Goal: Task Accomplishment & Management: Complete application form

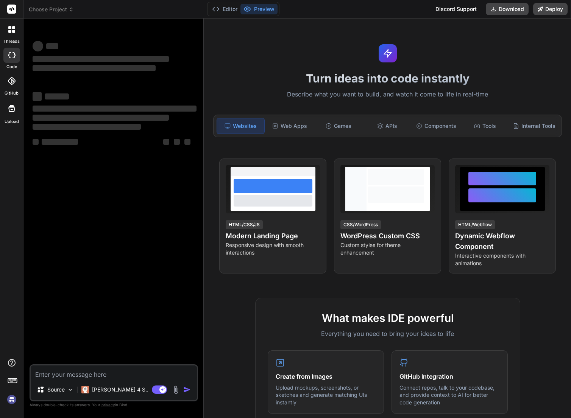
click at [48, 11] on span "Choose Project" at bounding box center [51, 10] width 45 height 8
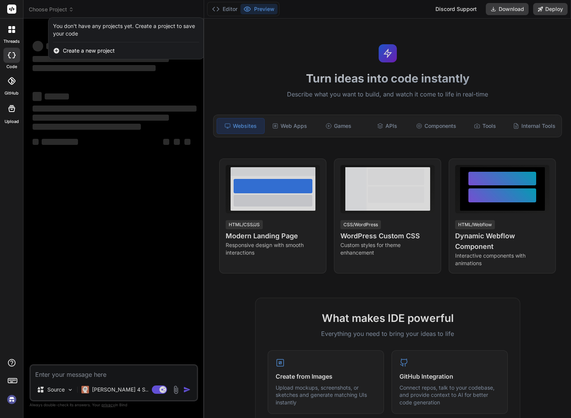
click at [53, 9] on div at bounding box center [285, 209] width 571 height 418
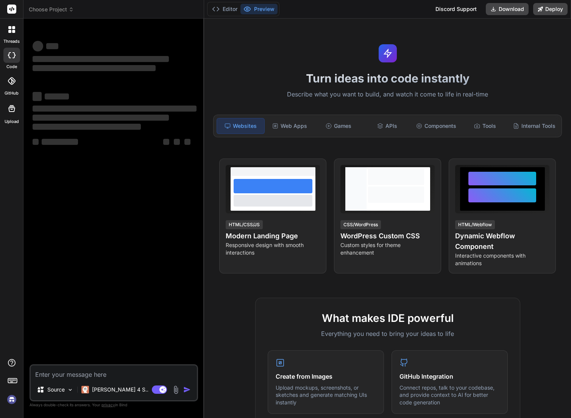
click at [53, 9] on span "Choose Project" at bounding box center [51, 10] width 45 height 8
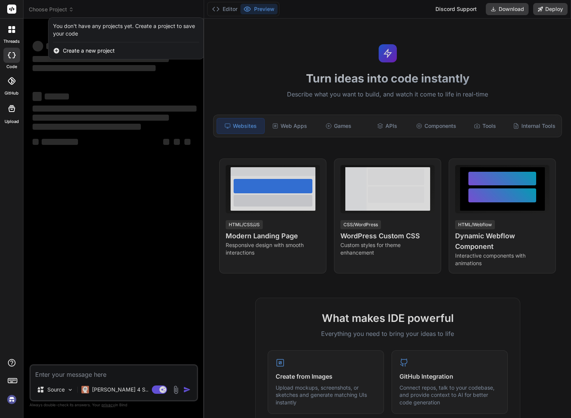
click at [76, 51] on span "Create a new project" at bounding box center [89, 51] width 52 height 8
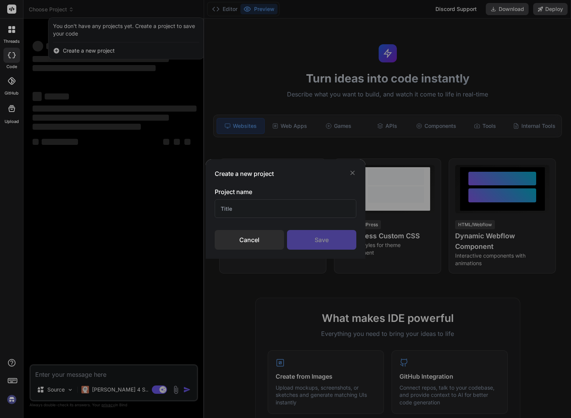
click at [250, 238] on div "Cancel" at bounding box center [249, 240] width 69 height 20
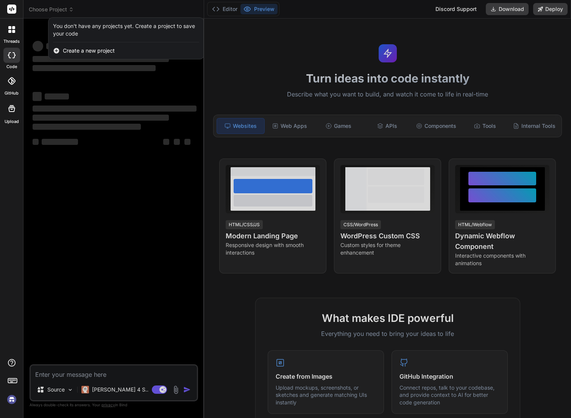
click at [12, 399] on img at bounding box center [11, 399] width 13 height 13
type textarea "x"
click at [102, 52] on span "Create a new project" at bounding box center [89, 51] width 52 height 8
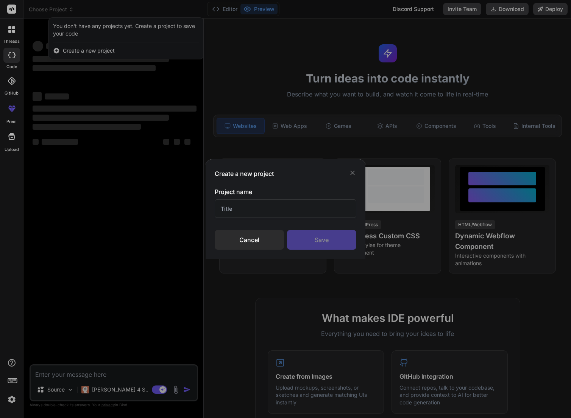
drag, startPoint x: 255, startPoint y: 212, endPoint x: 207, endPoint y: 207, distance: 48.7
click at [198, 213] on div "Create a new project Project name Cancel Save" at bounding box center [285, 209] width 571 height 418
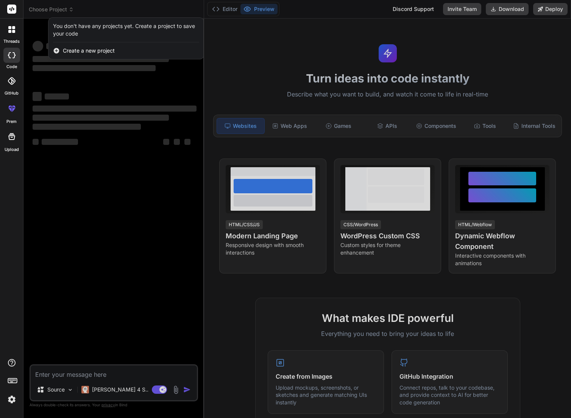
click at [65, 49] on span "Create a new project" at bounding box center [89, 51] width 52 height 8
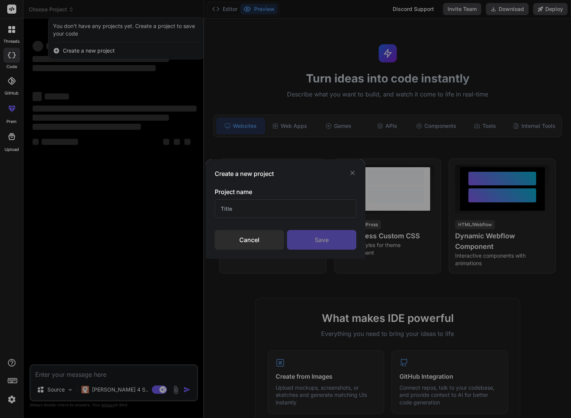
click at [237, 207] on input "text" at bounding box center [286, 208] width 142 height 19
type input "Video Dubbing"
click at [322, 237] on div "Save" at bounding box center [321, 240] width 69 height 20
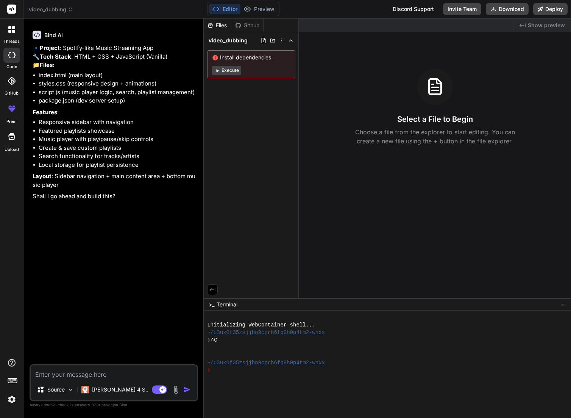
click at [125, 201] on p "Shall I go ahead and build this?" at bounding box center [115, 196] width 164 height 9
click at [54, 11] on span "video_dubbing" at bounding box center [51, 10] width 44 height 8
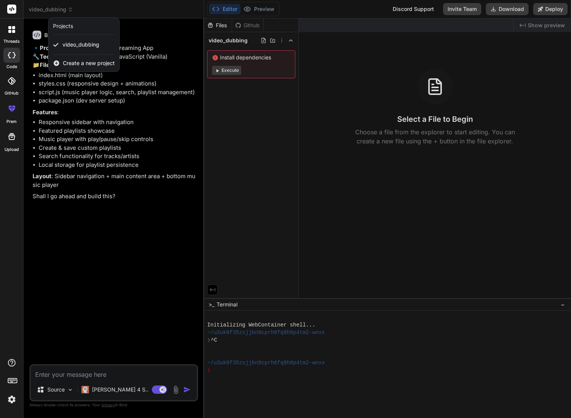
click at [11, 8] on rect at bounding box center [11, 9] width 9 height 9
click at [15, 27] on div at bounding box center [12, 30] width 16 height 16
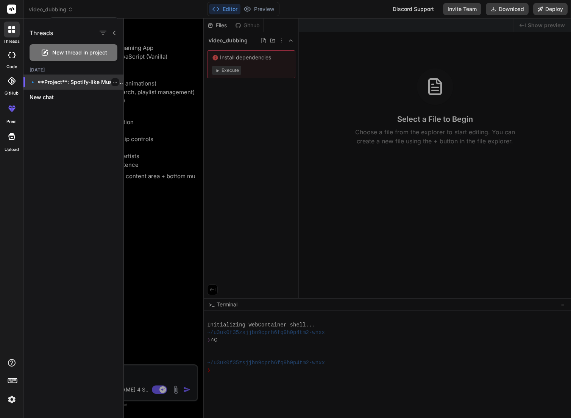
click at [113, 80] on icon "button" at bounding box center [115, 82] width 5 height 5
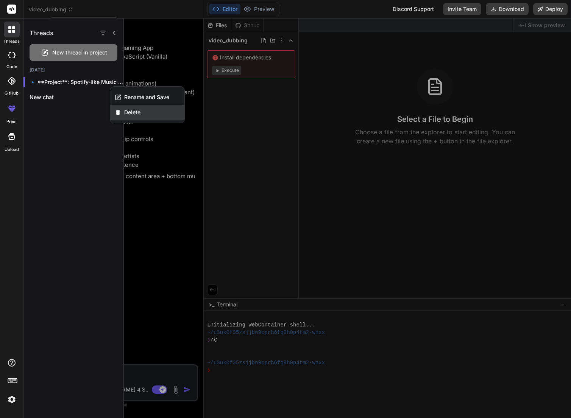
click at [125, 111] on span "Delete" at bounding box center [132, 113] width 16 height 8
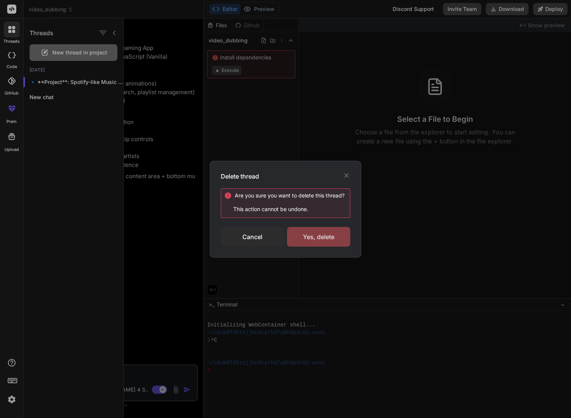
click at [323, 238] on div "Yes, delete" at bounding box center [318, 237] width 63 height 20
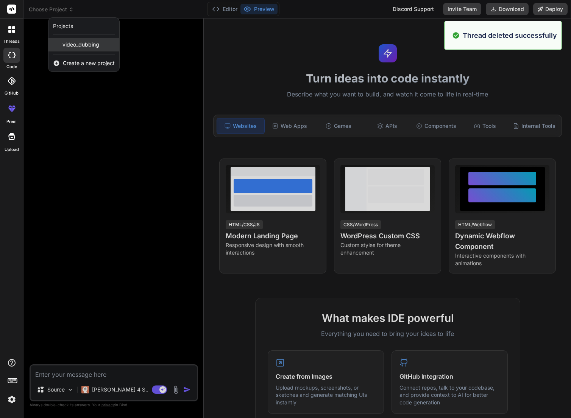
click at [78, 46] on span "video_dubbing" at bounding box center [80, 45] width 37 height 8
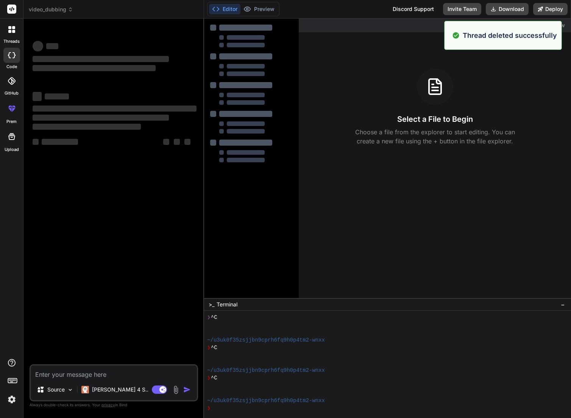
scroll to position [23, 0]
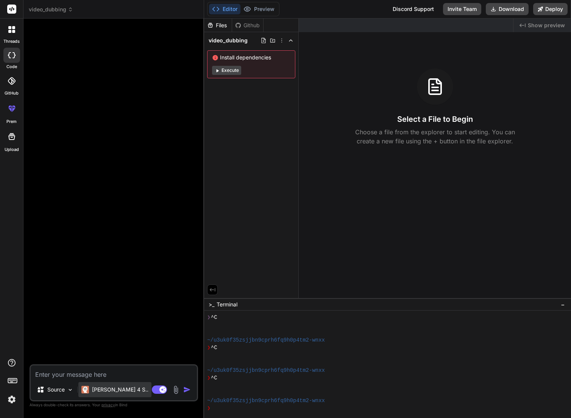
click at [124, 390] on div "Claude 4 S.." at bounding box center [114, 389] width 73 height 15
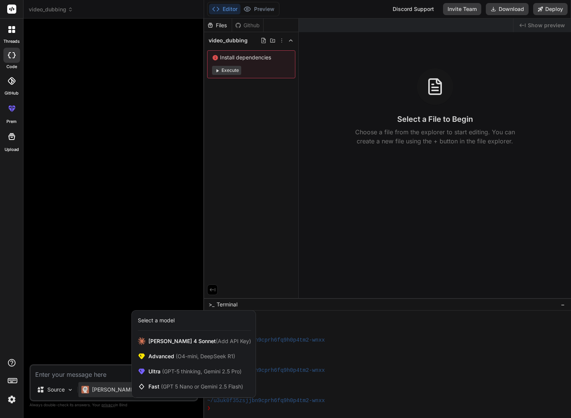
click at [56, 380] on div at bounding box center [285, 209] width 571 height 418
type textarea "x"
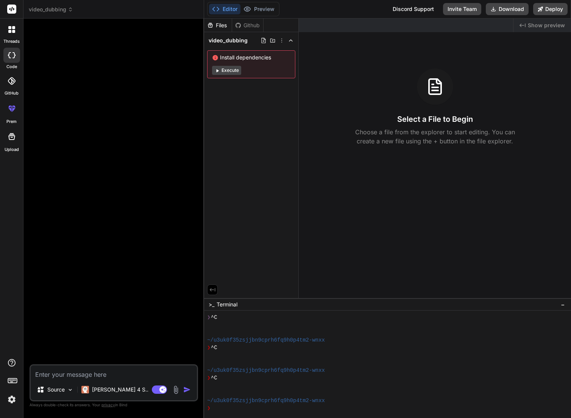
click at [56, 376] on textarea at bounding box center [114, 373] width 166 height 14
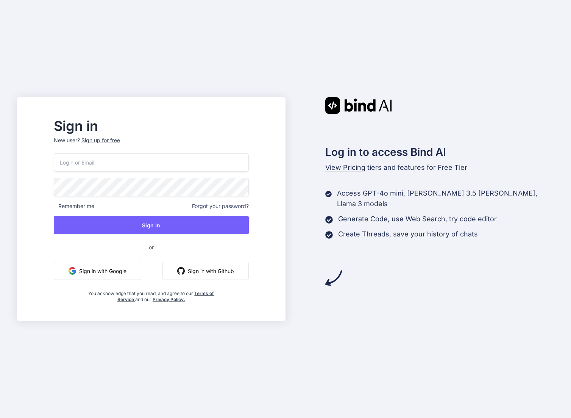
click at [120, 140] on div "Sign up for free" at bounding box center [100, 141] width 39 height 8
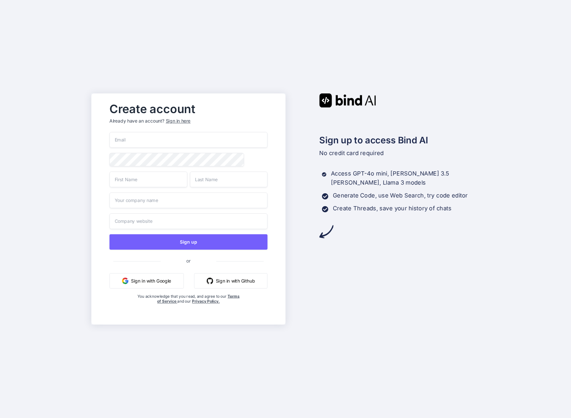
click at [144, 143] on input "email" at bounding box center [188, 140] width 158 height 16
paste input "[EMAIL_ADDRESS][DOMAIN_NAME]"
type input "[EMAIL_ADDRESS][DOMAIN_NAME]"
type input "Kla"
type input "F"
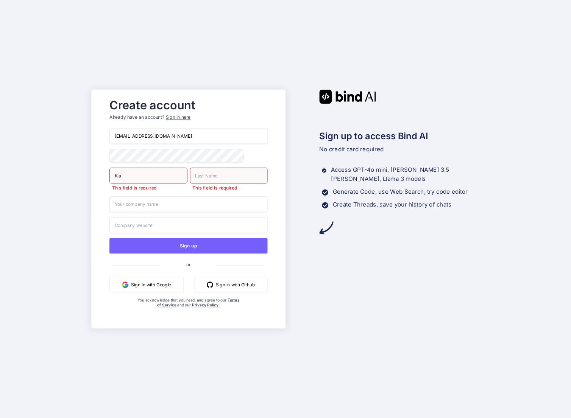
type input "Kla"
type input "Fri"
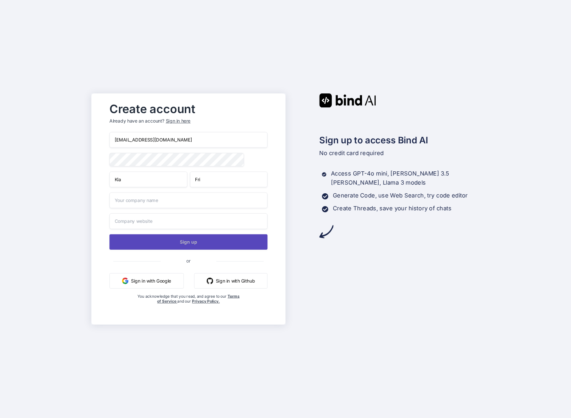
click at [196, 246] on button "Sign up" at bounding box center [188, 242] width 158 height 16
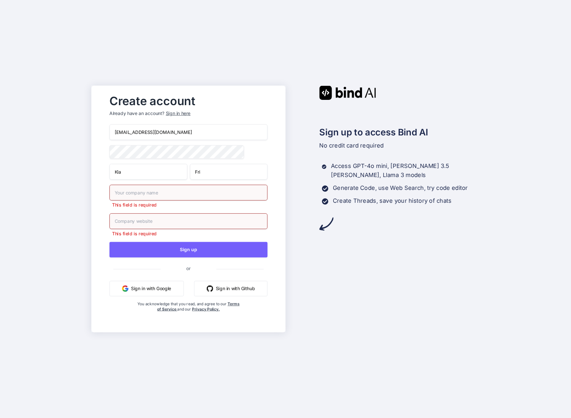
click at [129, 194] on input "text" at bounding box center [188, 193] width 158 height 16
type input "None"
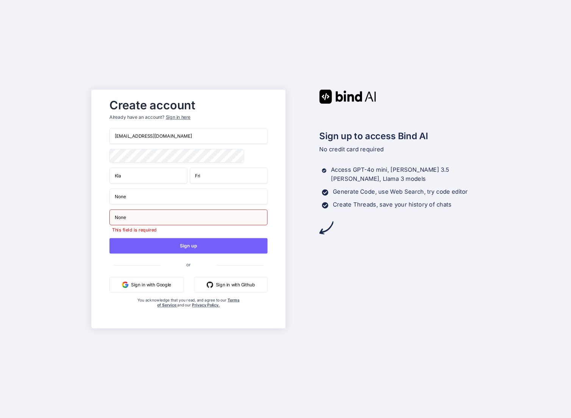
type input "None"
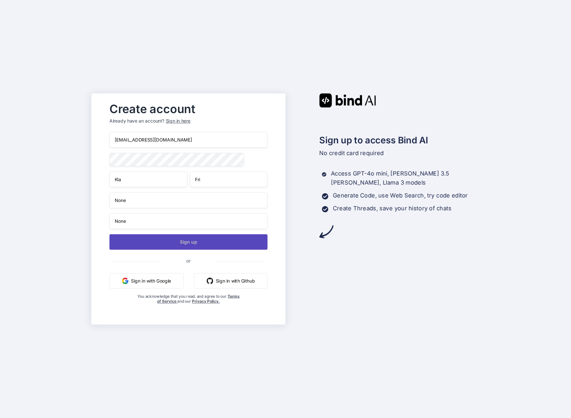
click at [198, 244] on button "Sign up" at bounding box center [188, 242] width 158 height 16
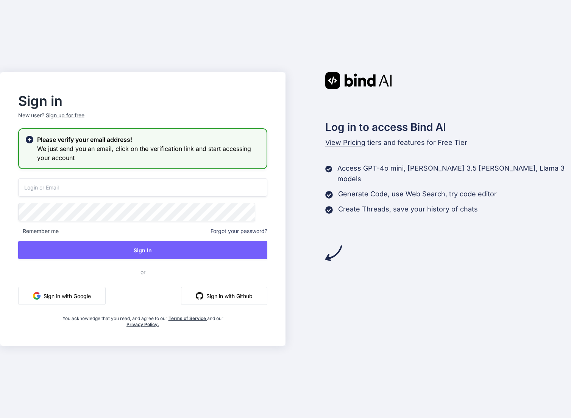
click at [159, 192] on input "email" at bounding box center [142, 187] width 249 height 19
click at [0, 418] on com-1password-button at bounding box center [0, 418] width 0 height 0
click at [221, 187] on input "email" at bounding box center [142, 187] width 249 height 19
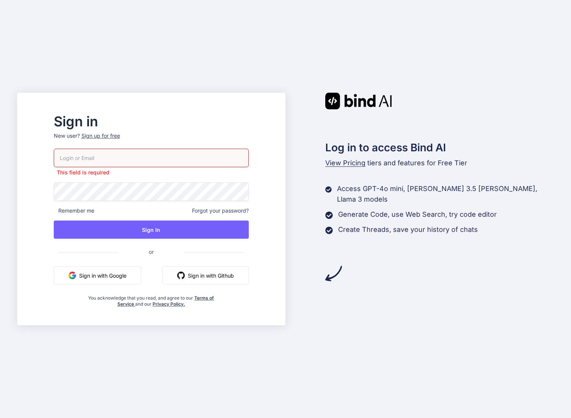
click at [195, 216] on div "This field is required Remember me Forgot your password? Sign In or Sign in wit…" at bounding box center [151, 228] width 195 height 159
drag, startPoint x: 205, startPoint y: 160, endPoint x: 215, endPoint y: 159, distance: 9.5
click at [205, 160] on input "email" at bounding box center [151, 158] width 195 height 19
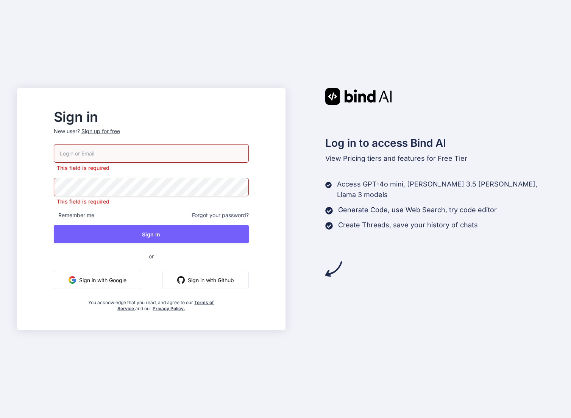
click at [0, 418] on com-1password-button at bounding box center [0, 418] width 0 height 0
type input "[EMAIL_ADDRESS][DOMAIN_NAME]"
